Goal: Information Seeking & Learning: Get advice/opinions

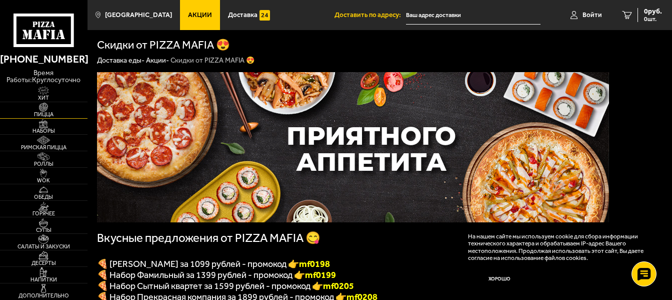
click at [47, 111] on img at bounding box center [43, 107] width 27 height 9
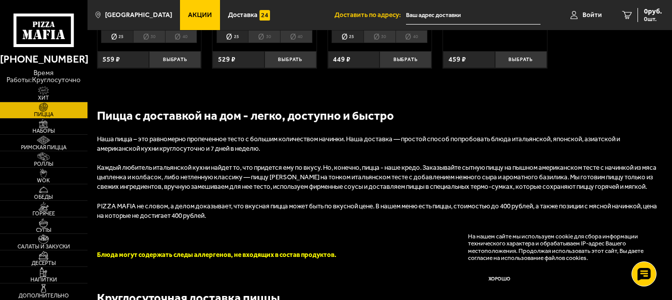
scroll to position [1049, 0]
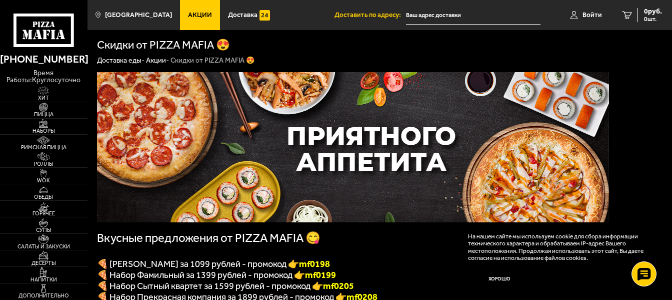
click at [155, 58] on link "Акции -" at bounding box center [157, 60] width 23 height 9
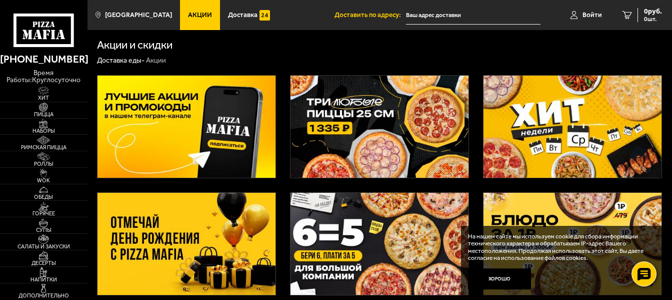
scroll to position [200, 0]
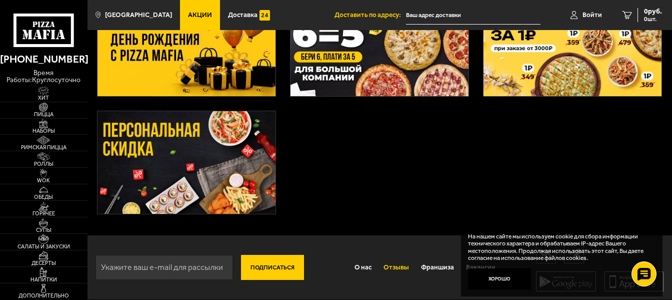
click at [398, 268] on link "Отзывы" at bounding box center [397, 267] width 38 height 23
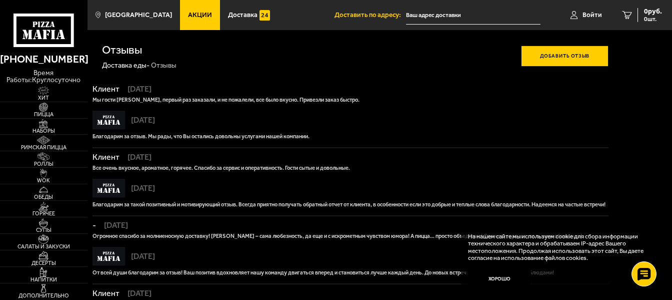
click at [398, 266] on div "[DATE]" at bounding box center [351, 256] width 516 height 19
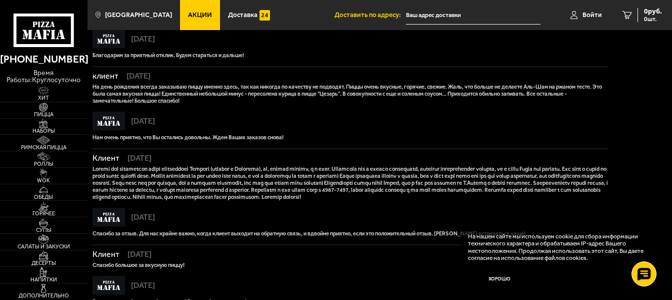
scroll to position [644, 0]
